Goal: Navigation & Orientation: Find specific page/section

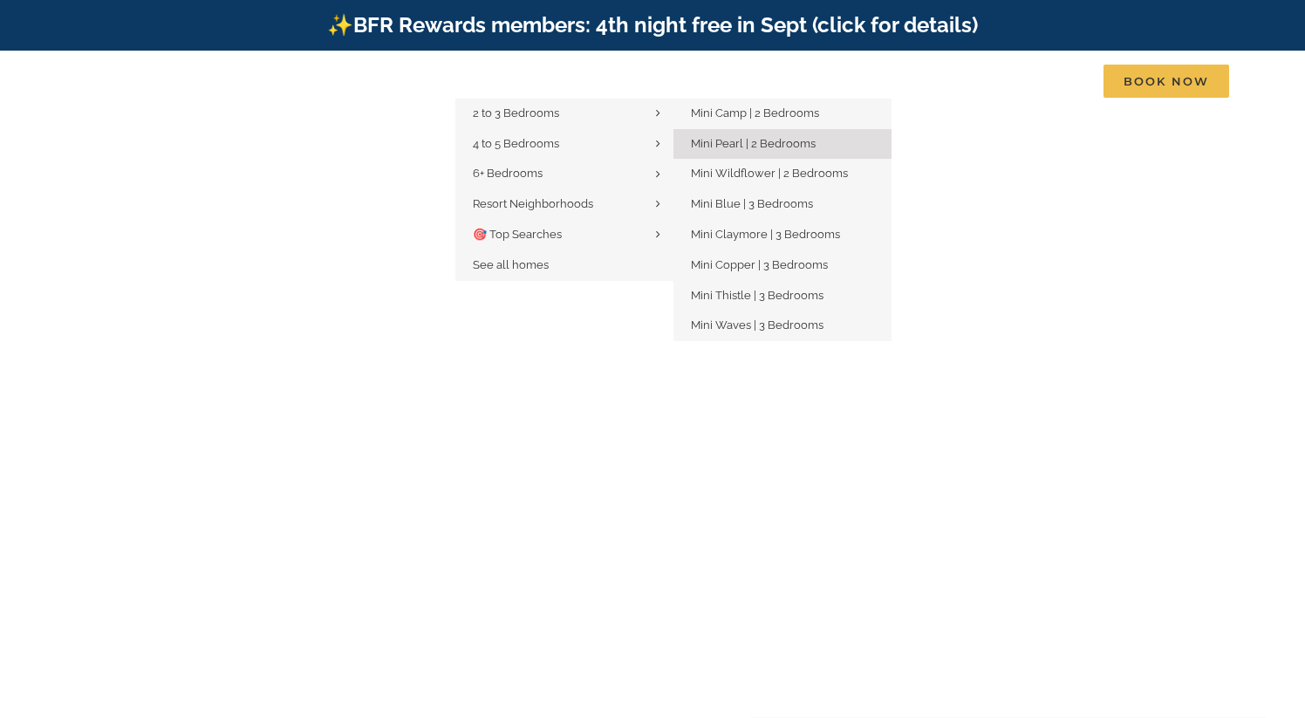
click at [763, 138] on span "Mini Pearl | 2 Bedrooms" at bounding box center [753, 143] width 125 height 13
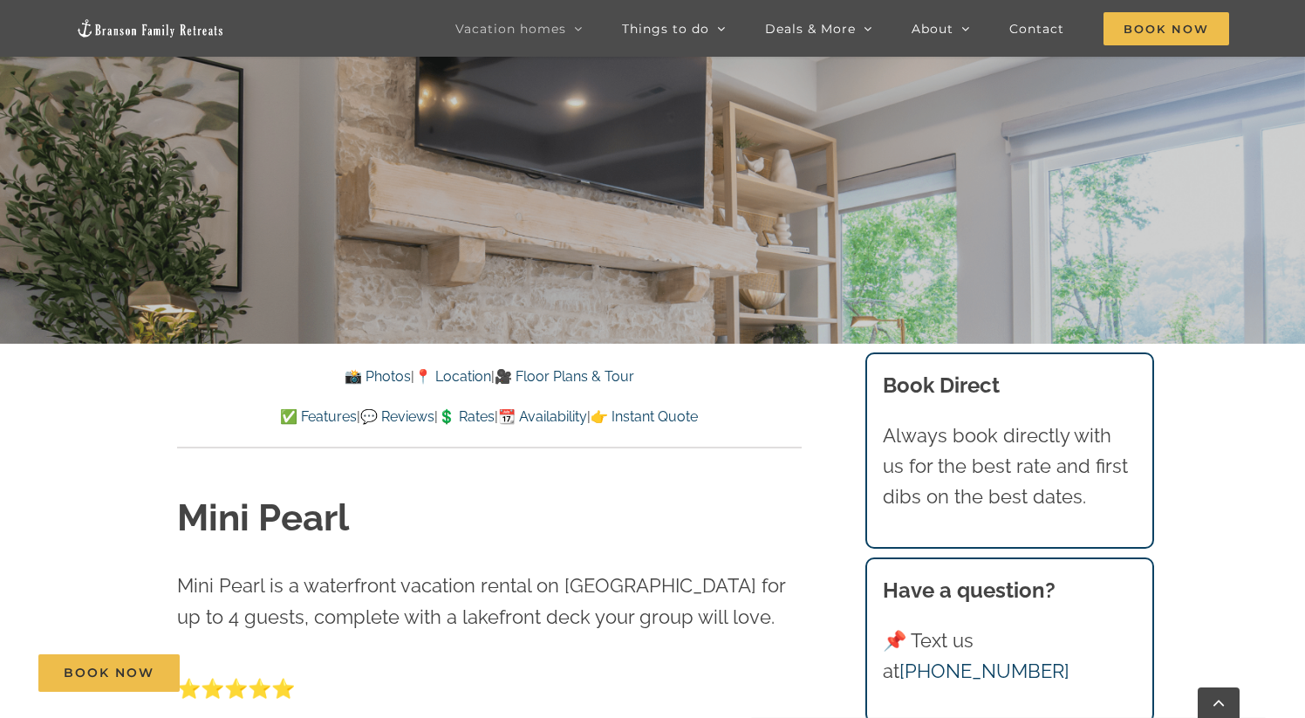
click at [469, 364] on div "📸 Photos | 📍 Location | 🎥 Floor Plans & Tour ✅ Features | 💬 Reviews | 💲 Rates |…" at bounding box center [489, 396] width 694 height 105
click at [467, 372] on link "📍 Location" at bounding box center [452, 376] width 77 height 17
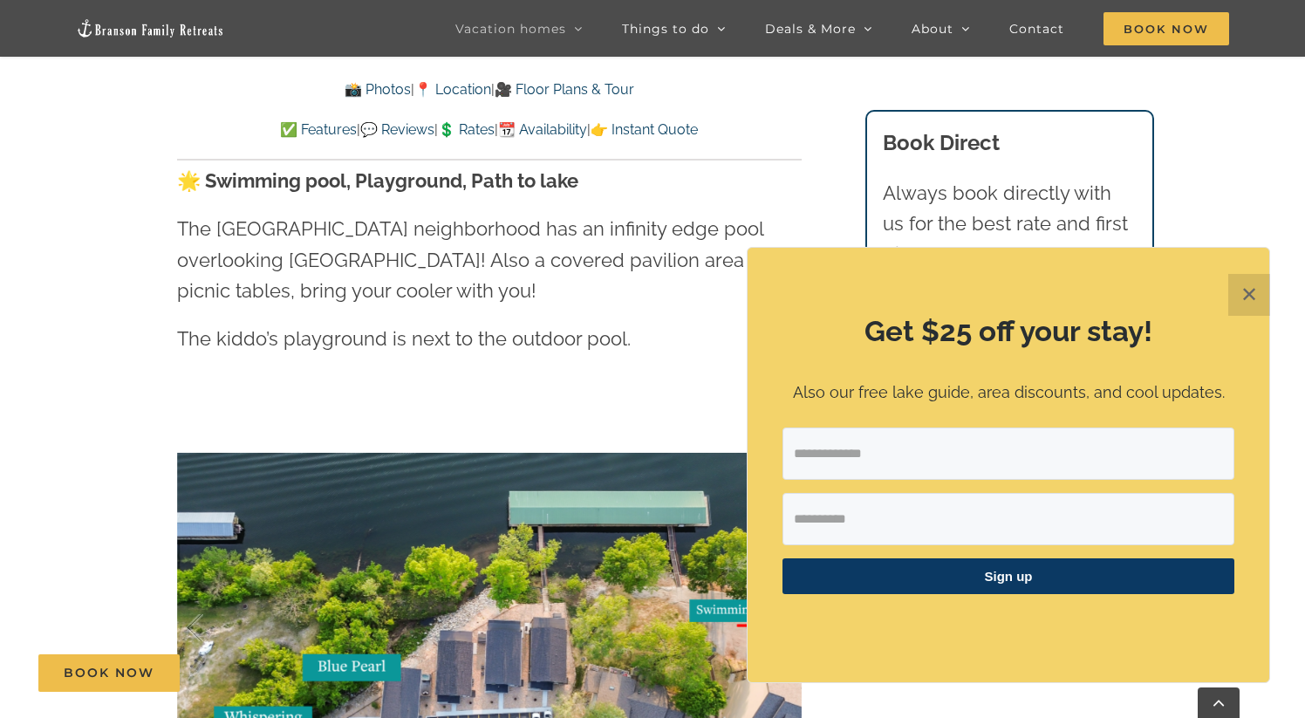
click at [1256, 302] on button "✕" at bounding box center [1249, 295] width 42 height 42
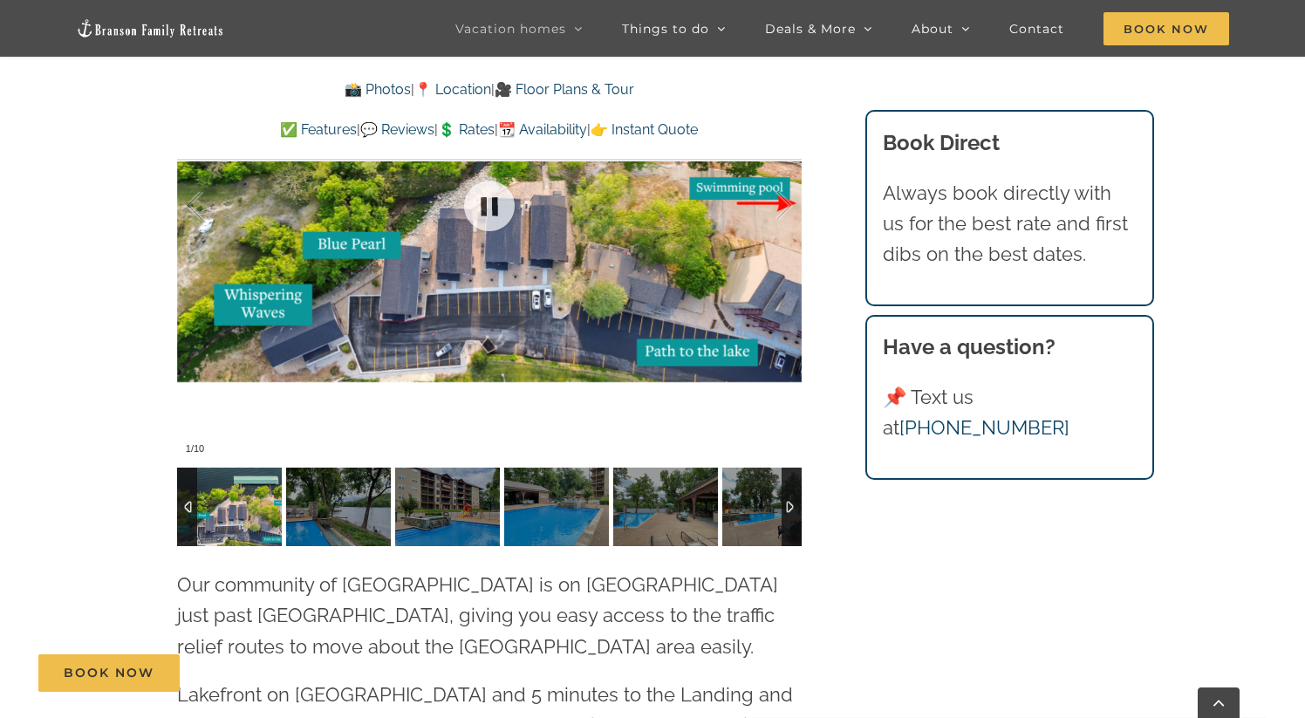
scroll to position [3680, 0]
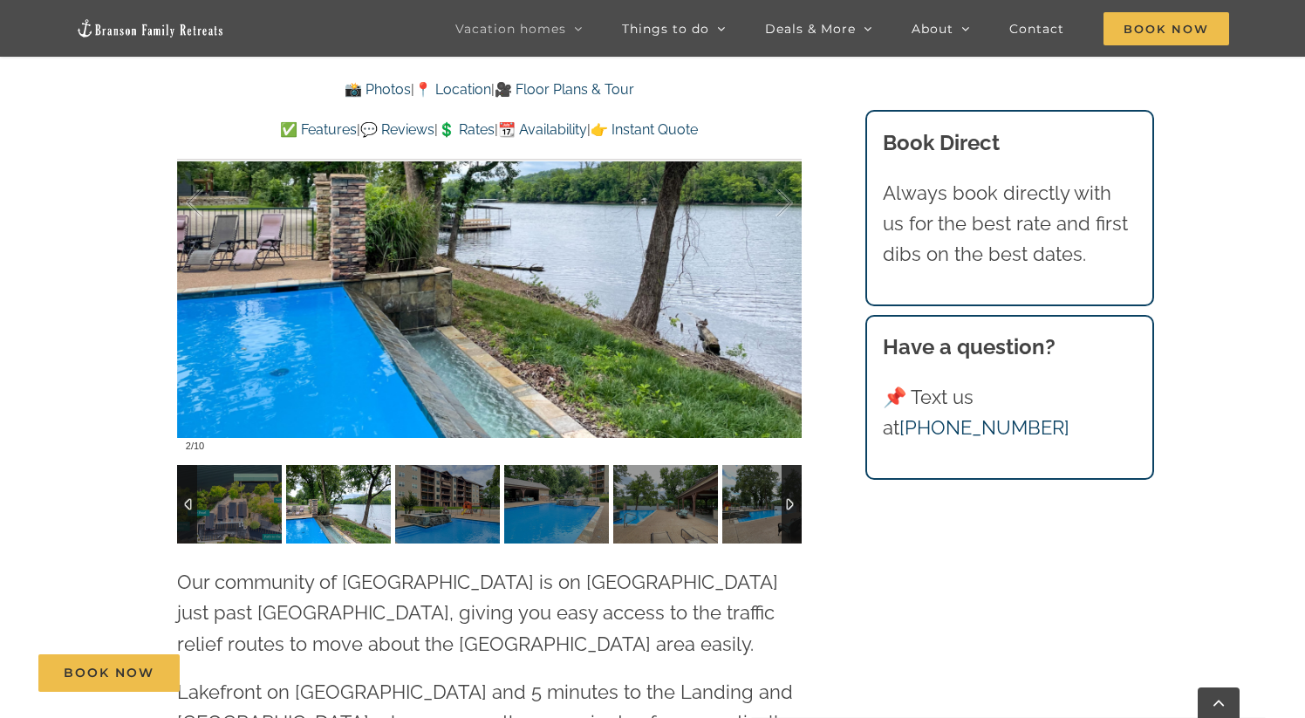
click at [796, 465] on div at bounding box center [792, 504] width 20 height 79
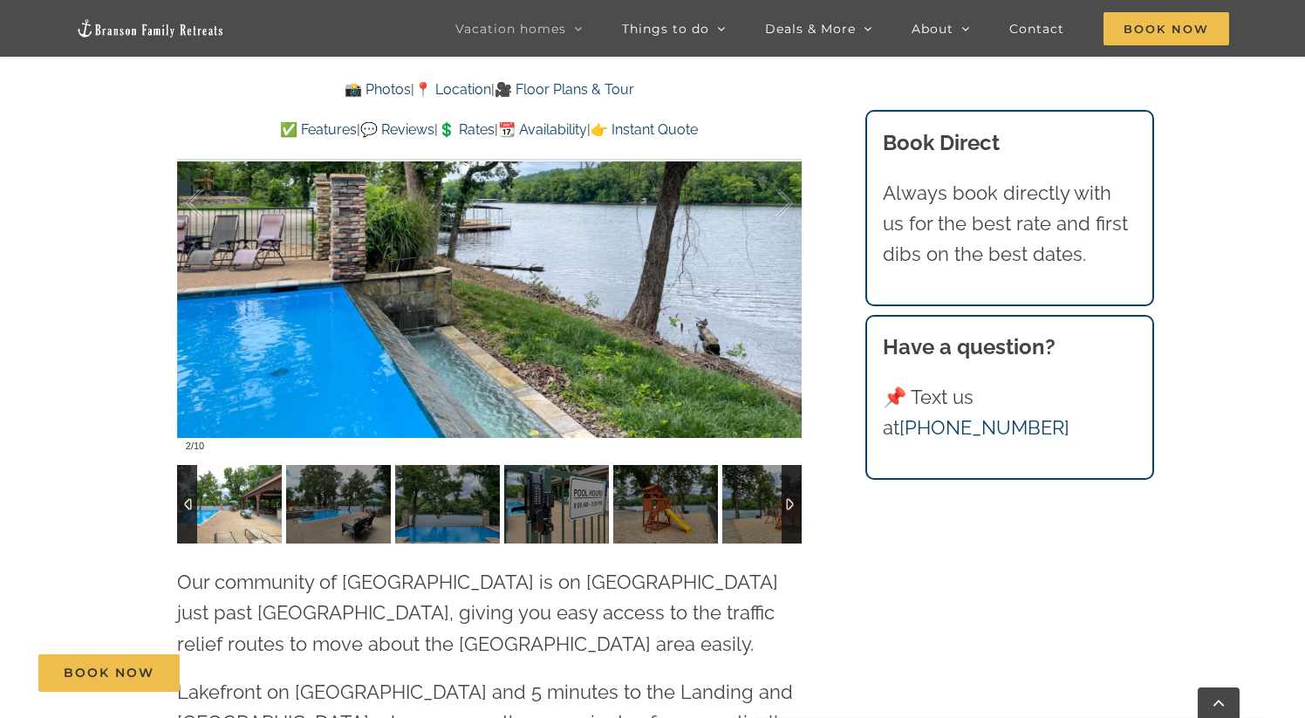
click at [220, 465] on img at bounding box center [229, 504] width 105 height 79
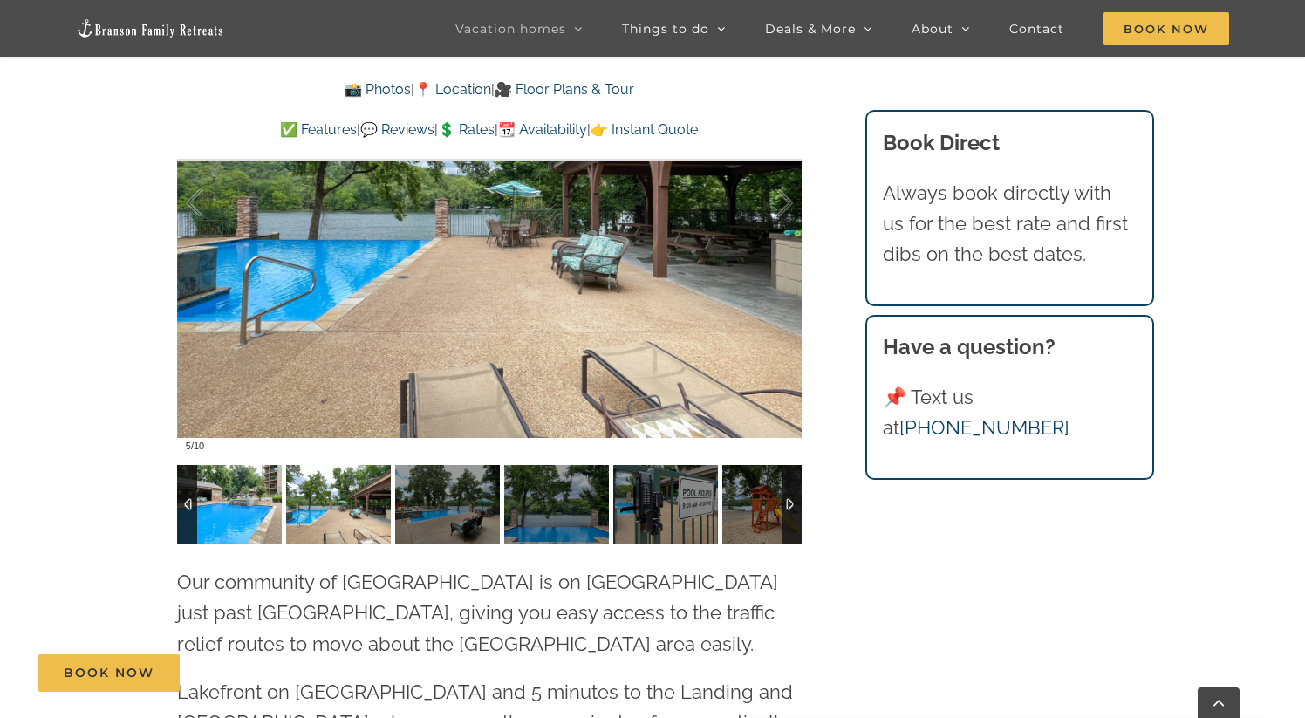
click at [231, 465] on img at bounding box center [229, 504] width 105 height 79
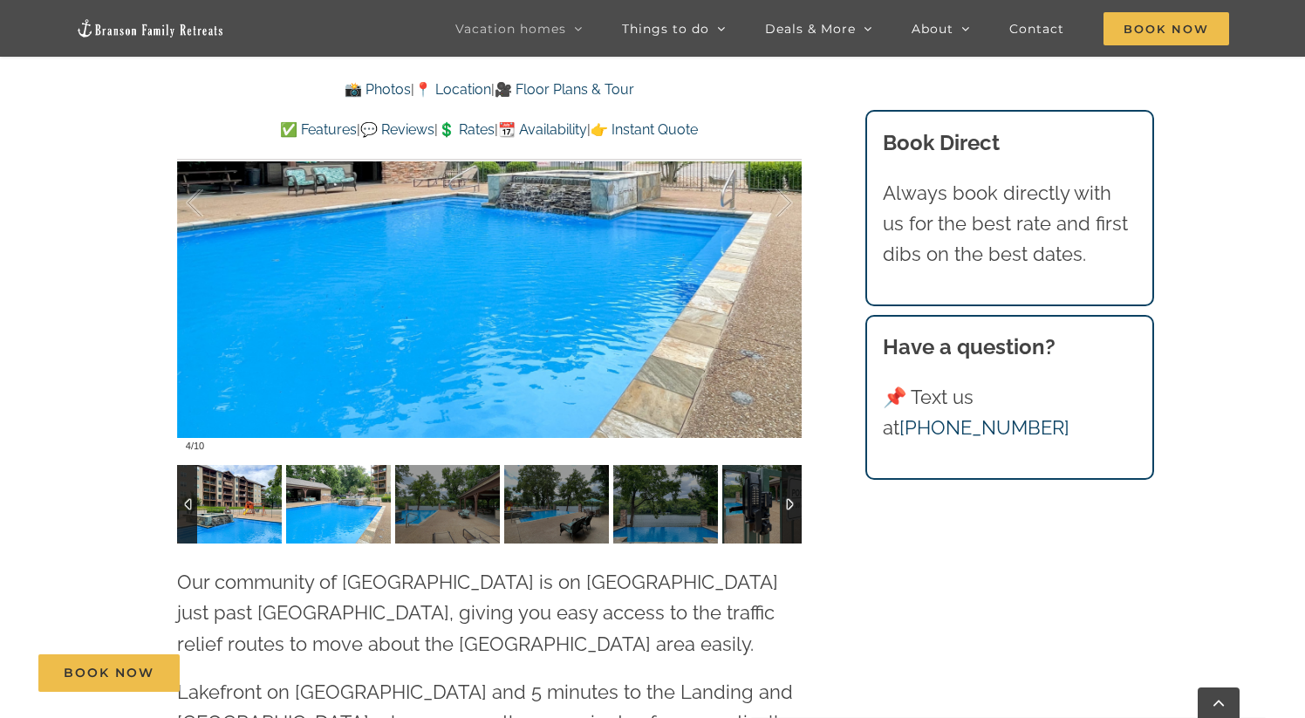
click at [230, 465] on img at bounding box center [229, 504] width 105 height 79
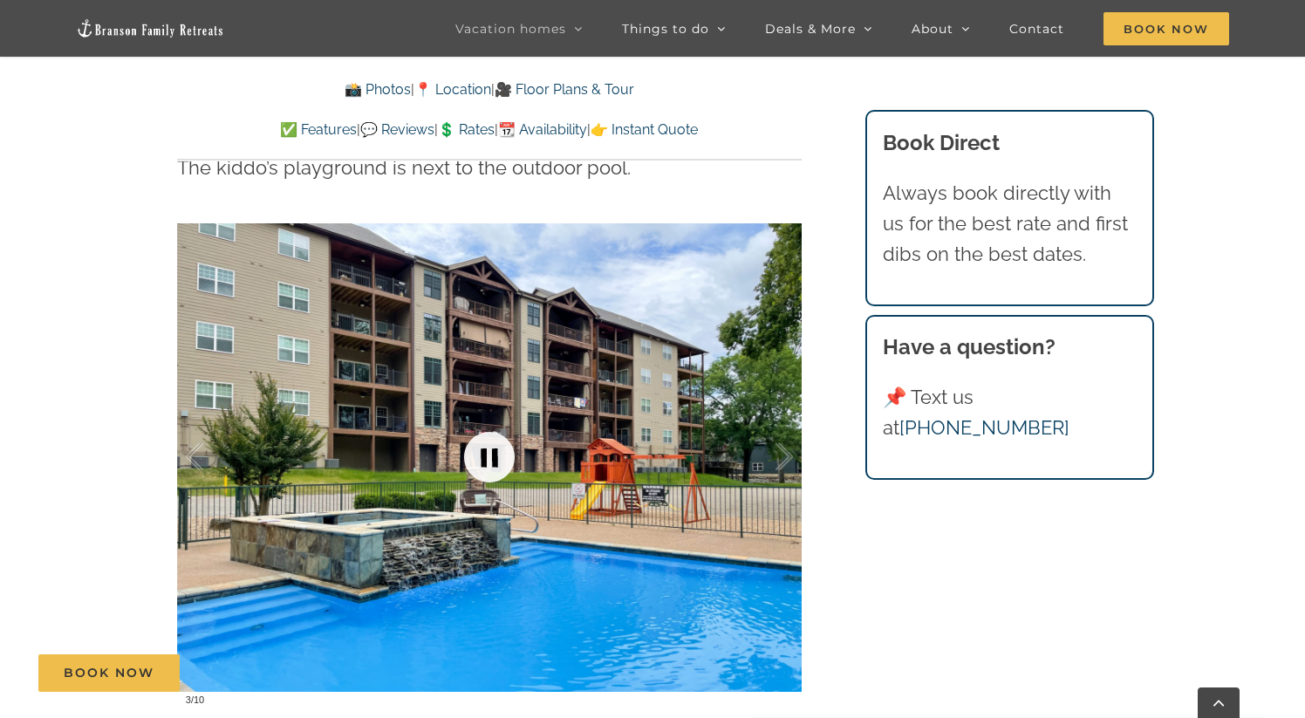
scroll to position [3425, 0]
